Goal: Task Accomplishment & Management: Use online tool/utility

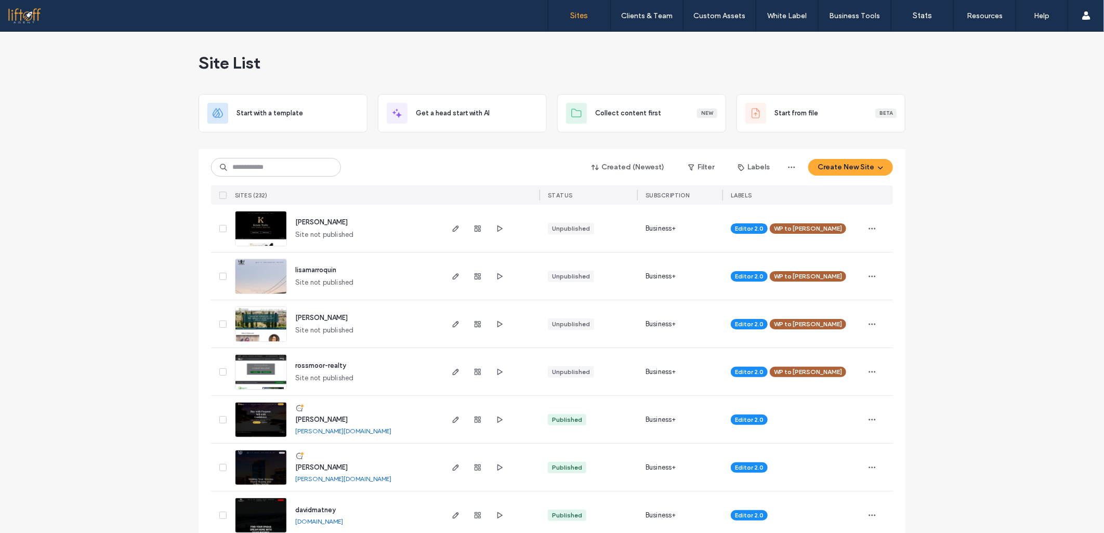
drag, startPoint x: 256, startPoint y: 170, endPoint x: 261, endPoint y: 170, distance: 5.7
click at [256, 170] on input at bounding box center [276, 167] width 130 height 19
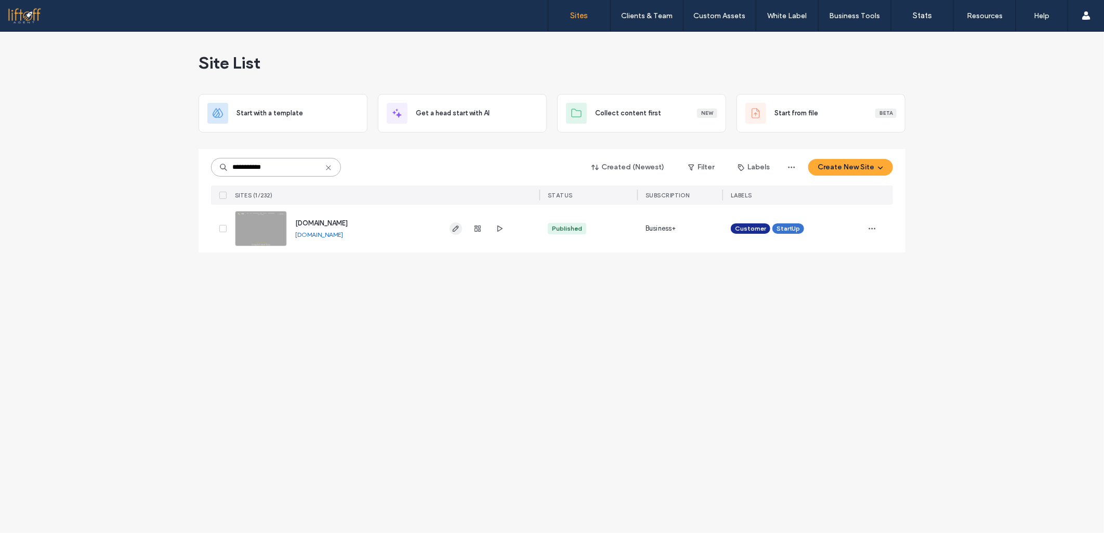
type input "**********"
click at [453, 231] on use "button" at bounding box center [456, 229] width 6 height 6
